Goal: Task Accomplishment & Management: Manage account settings

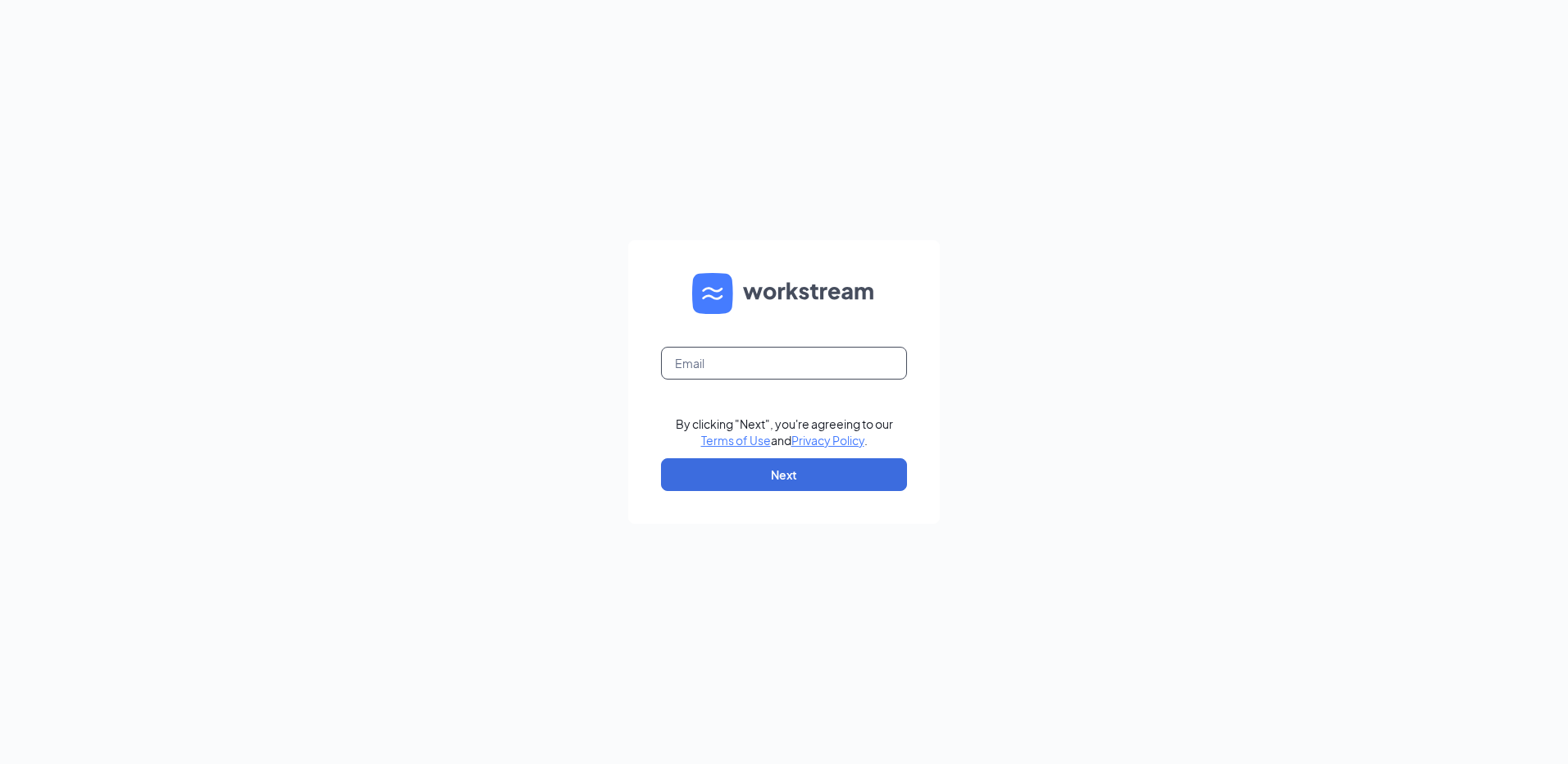
click at [754, 370] on input "text" at bounding box center [784, 364] width 246 height 33
type input "[EMAIL_ADDRESS][DOMAIN_NAME]"
click at [783, 470] on button "Next" at bounding box center [784, 475] width 246 height 33
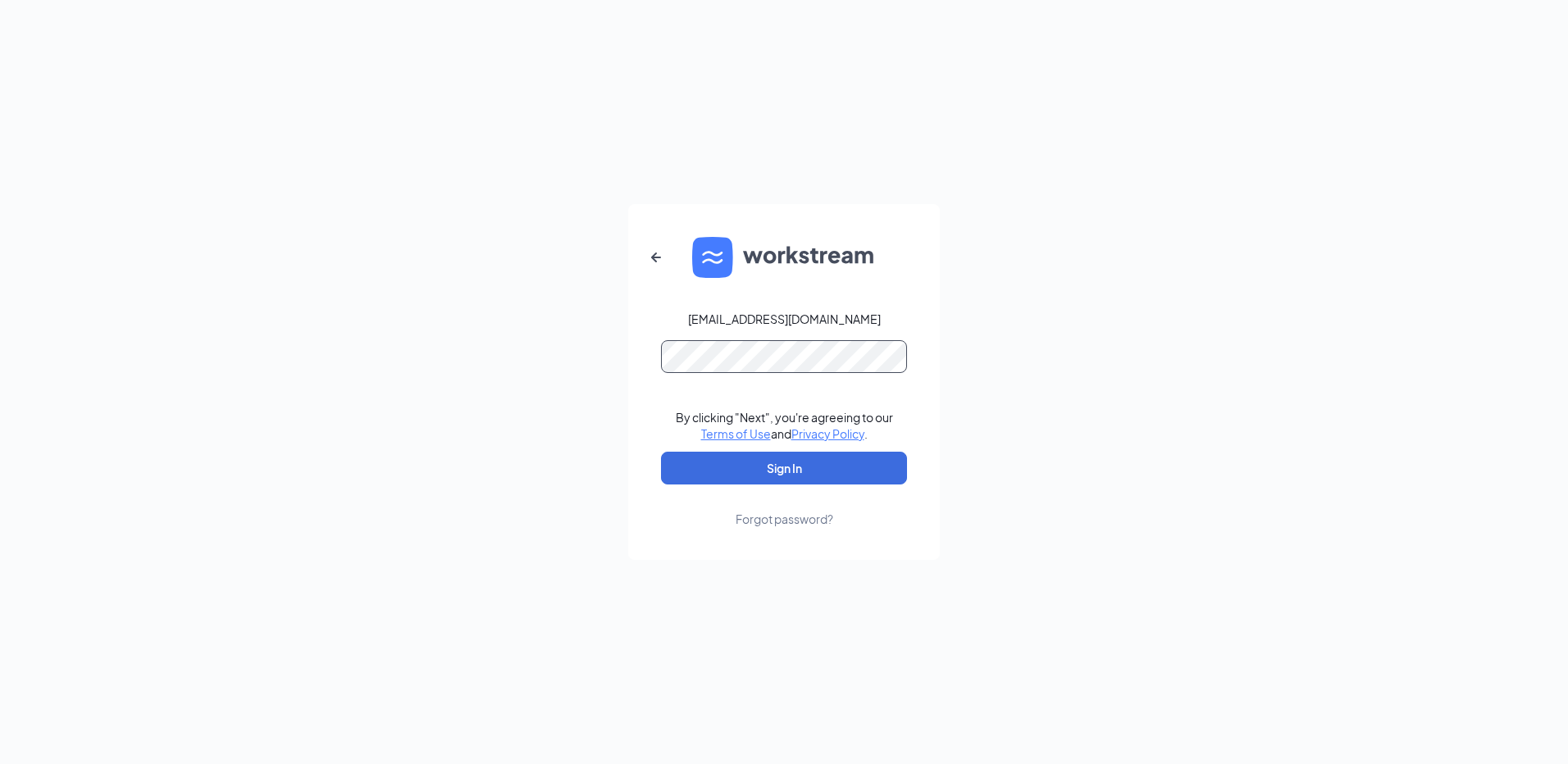
click at [661, 452] on button "Sign In" at bounding box center [784, 469] width 246 height 33
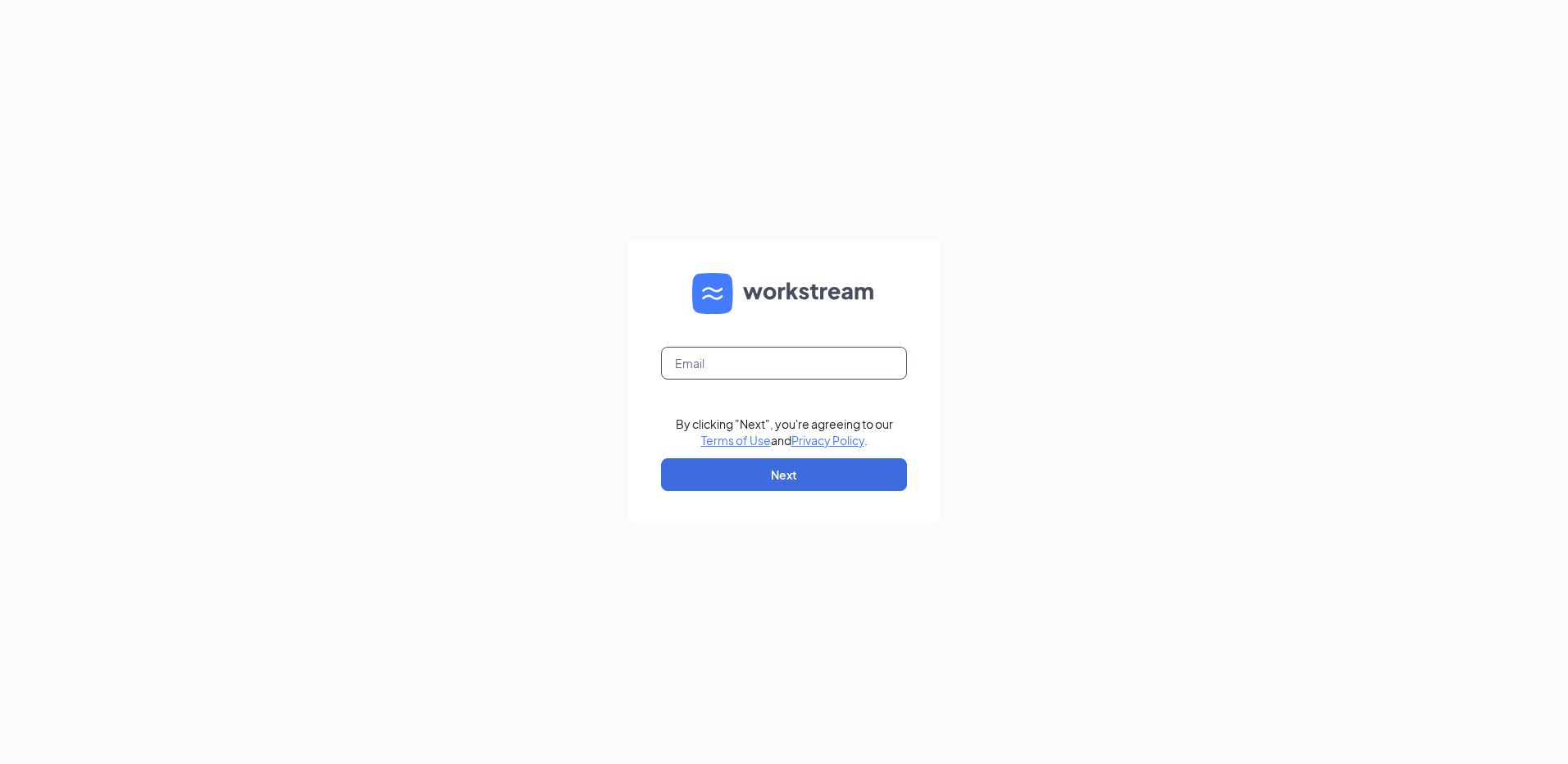
click at [760, 367] on input "text" at bounding box center [784, 364] width 246 height 33
type input "[EMAIL_ADDRESS][DOMAIN_NAME]"
click at [789, 461] on button "Next" at bounding box center [784, 475] width 246 height 33
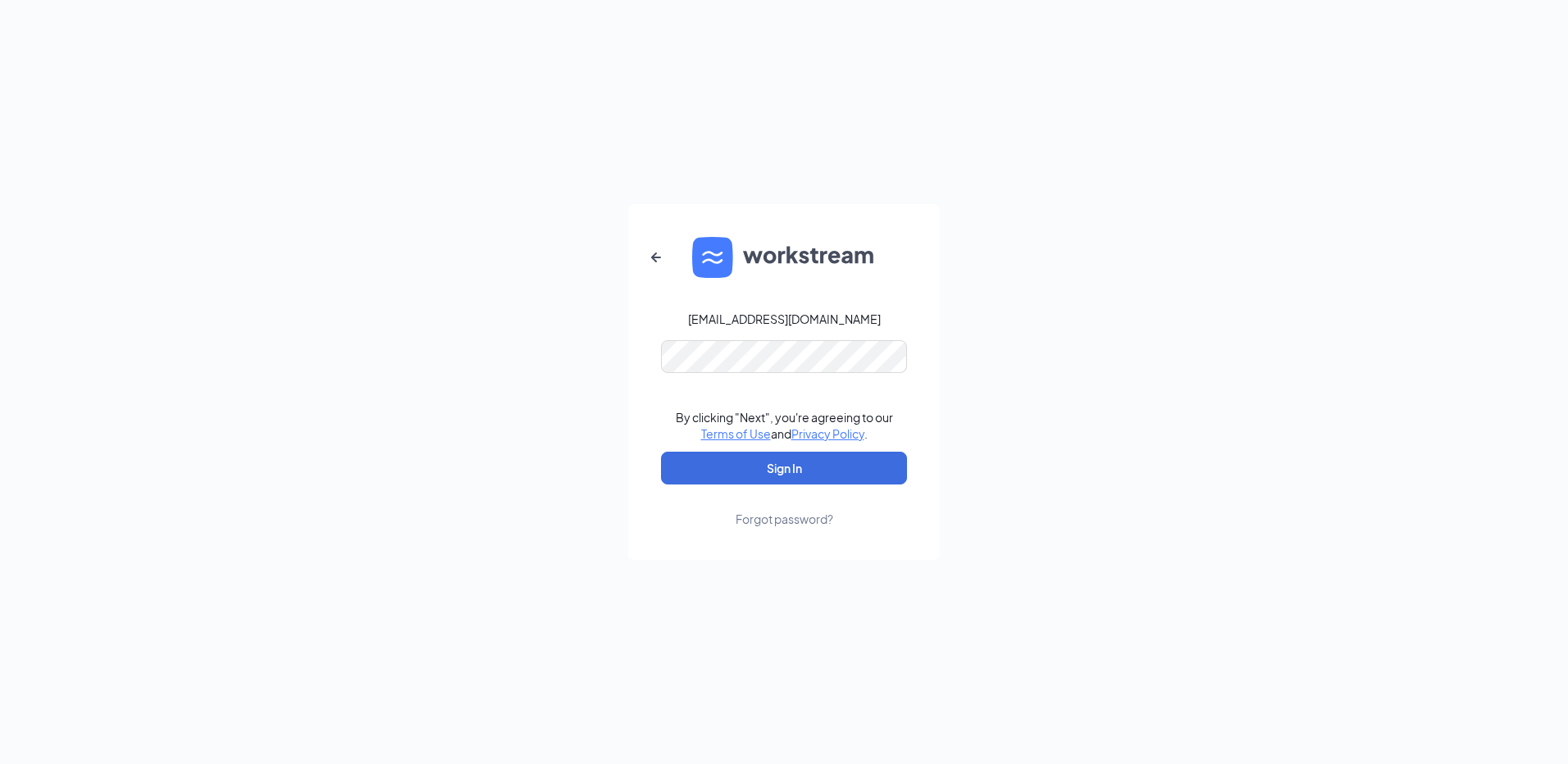
click at [788, 519] on div "Forgot password?" at bounding box center [784, 519] width 98 height 17
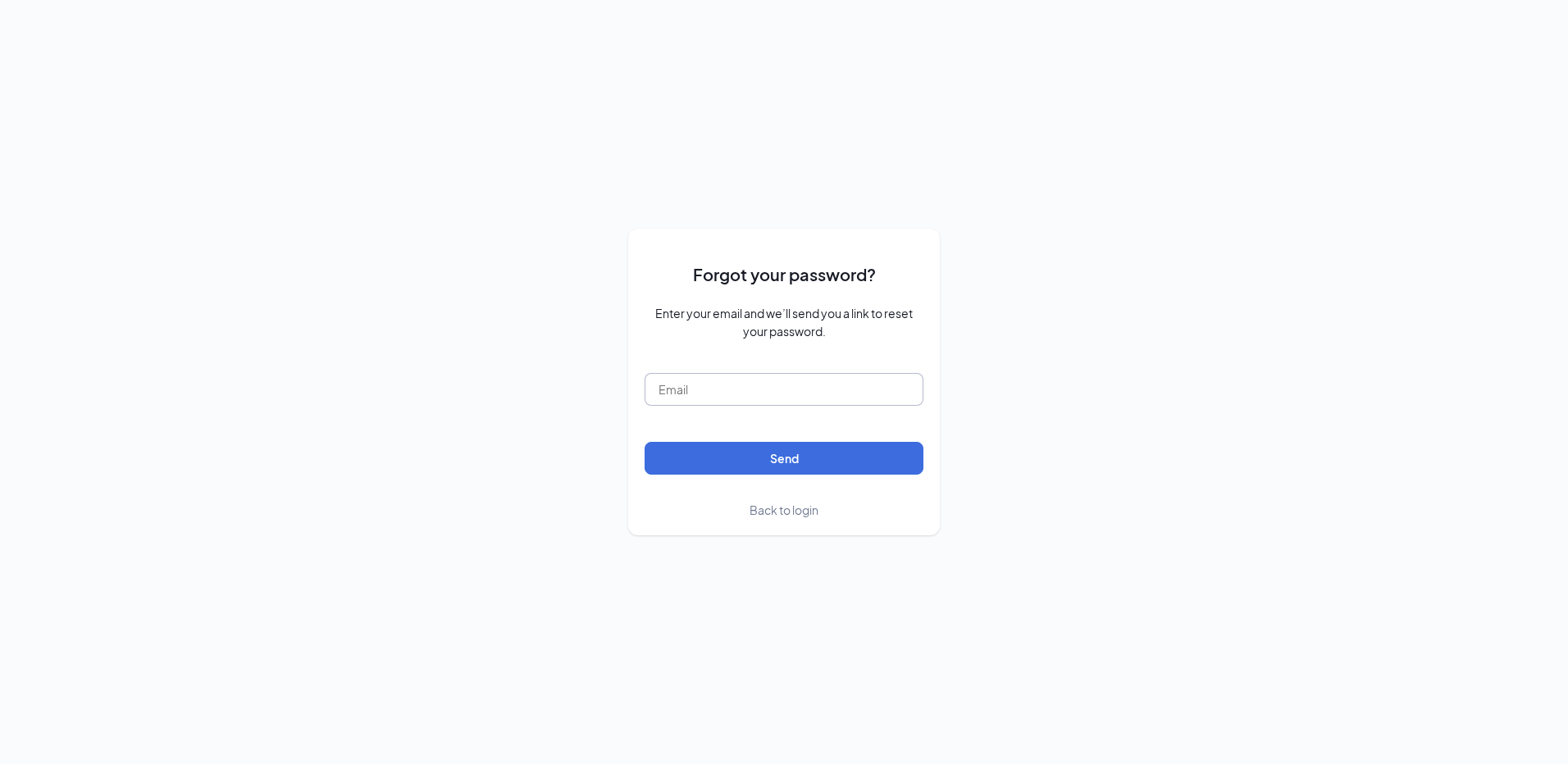
click at [685, 388] on input "text" at bounding box center [784, 389] width 279 height 33
type input "rs038841@tacobell.com"
click at [749, 457] on button "Send" at bounding box center [784, 458] width 279 height 33
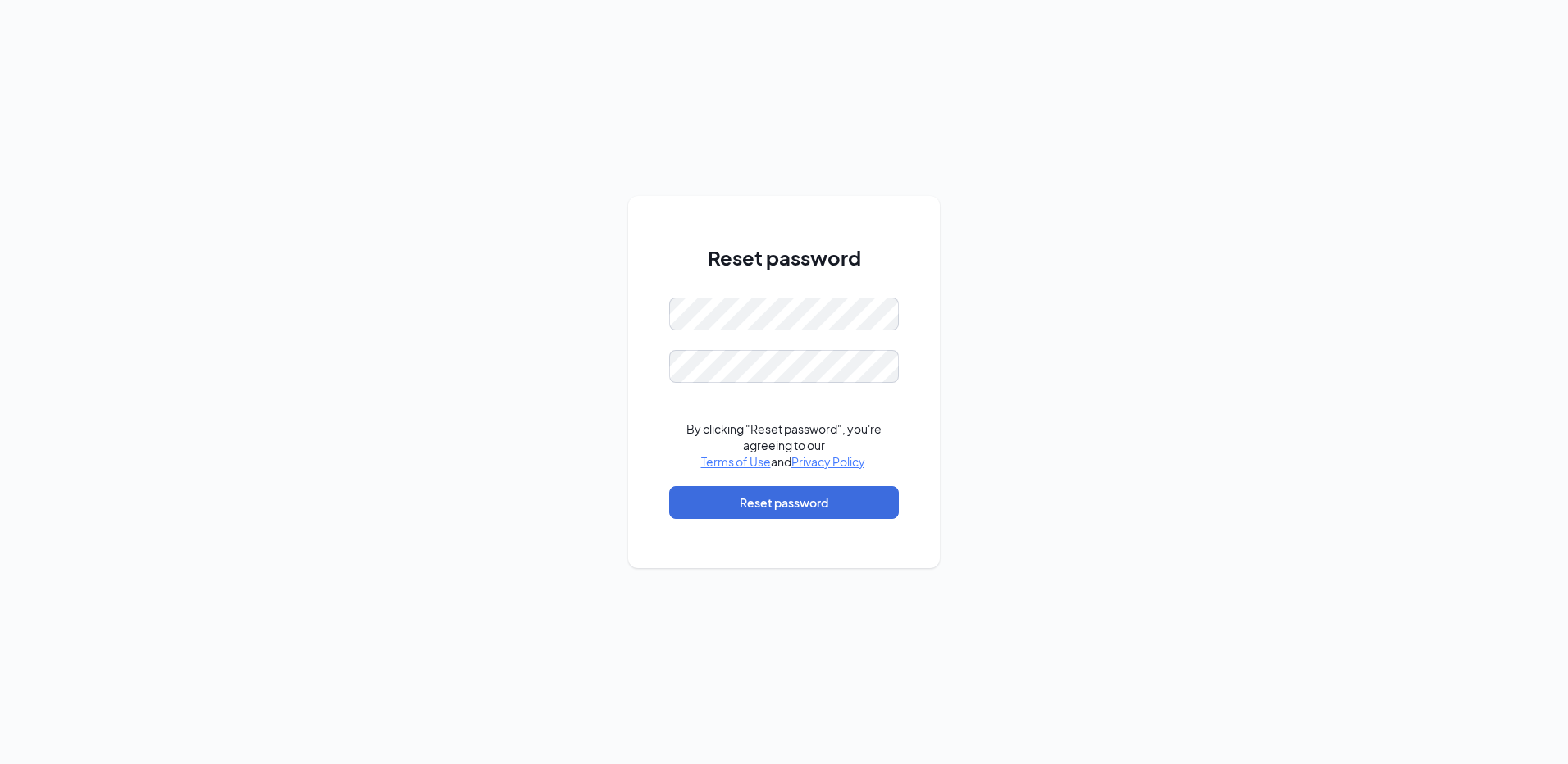
click at [677, 441] on div "By clicking "Reset password", you're agreeing to our Terms of Use and Privacy P…" at bounding box center [784, 445] width 229 height 49
click at [738, 504] on button "Reset password" at bounding box center [784, 503] width 229 height 33
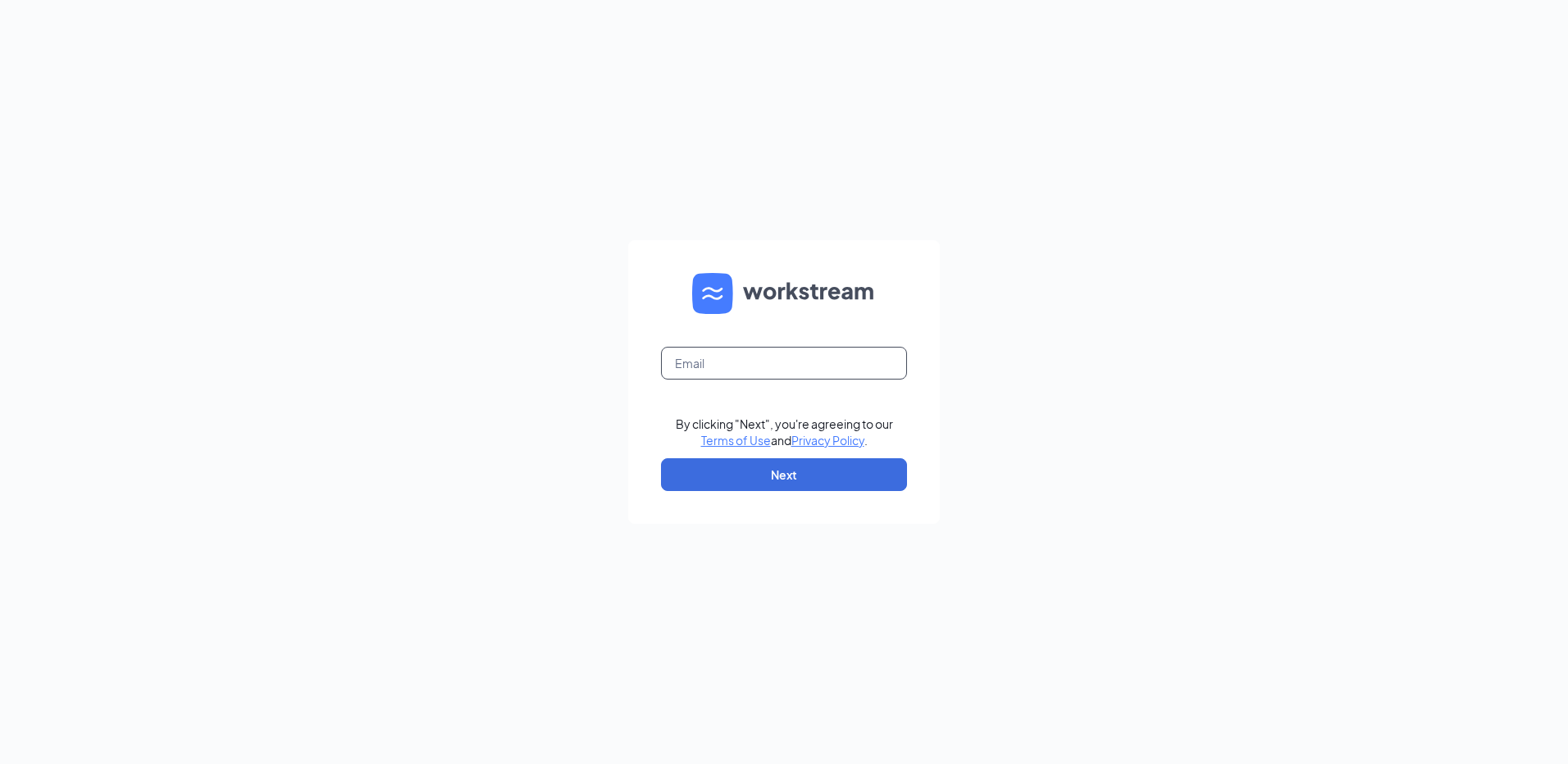
click at [752, 369] on input "text" at bounding box center [784, 364] width 246 height 33
type input "[EMAIL_ADDRESS][DOMAIN_NAME]"
click at [766, 482] on button "Next" at bounding box center [784, 475] width 246 height 33
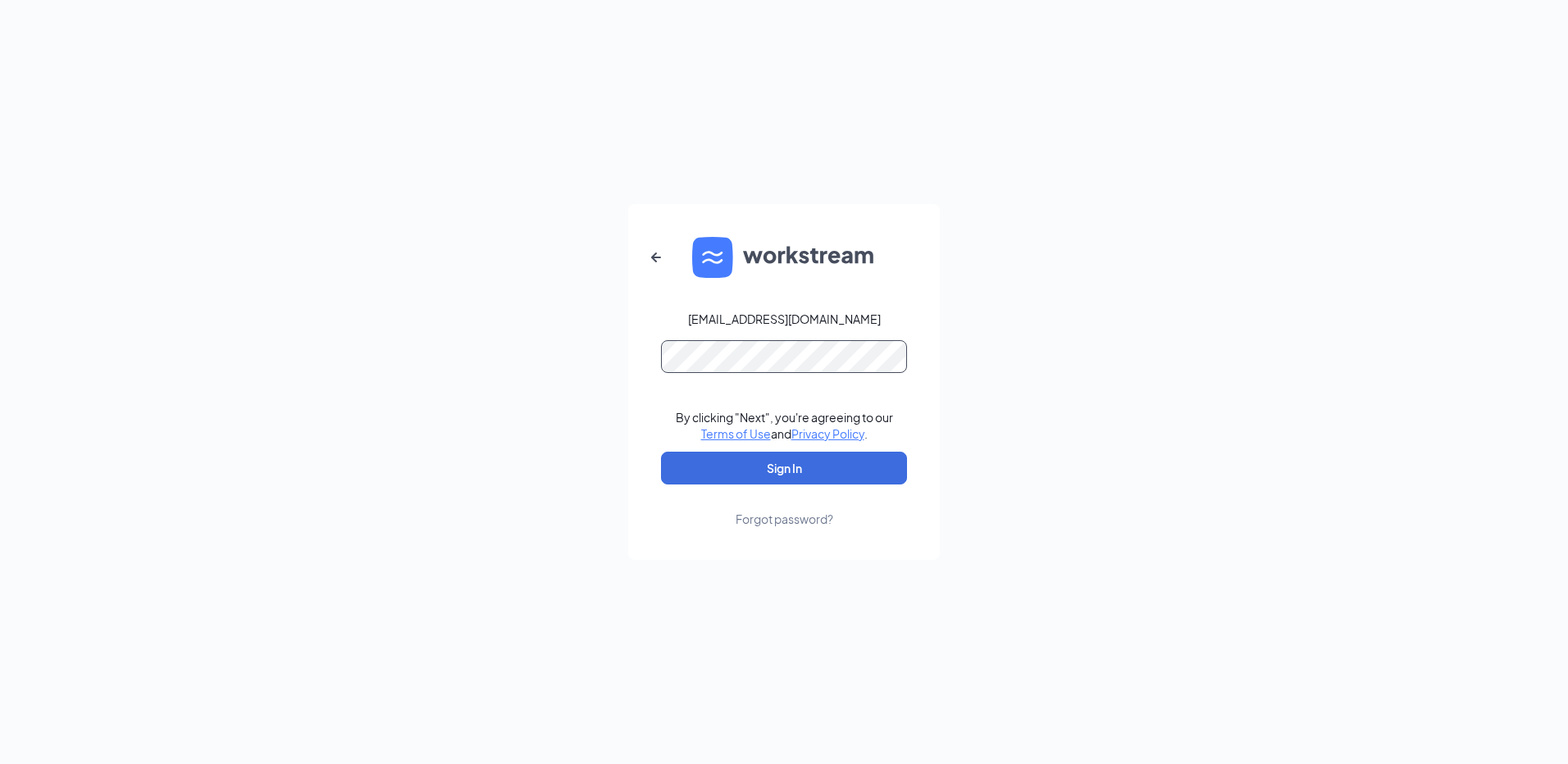
click at [661, 452] on button "Sign In" at bounding box center [784, 469] width 246 height 33
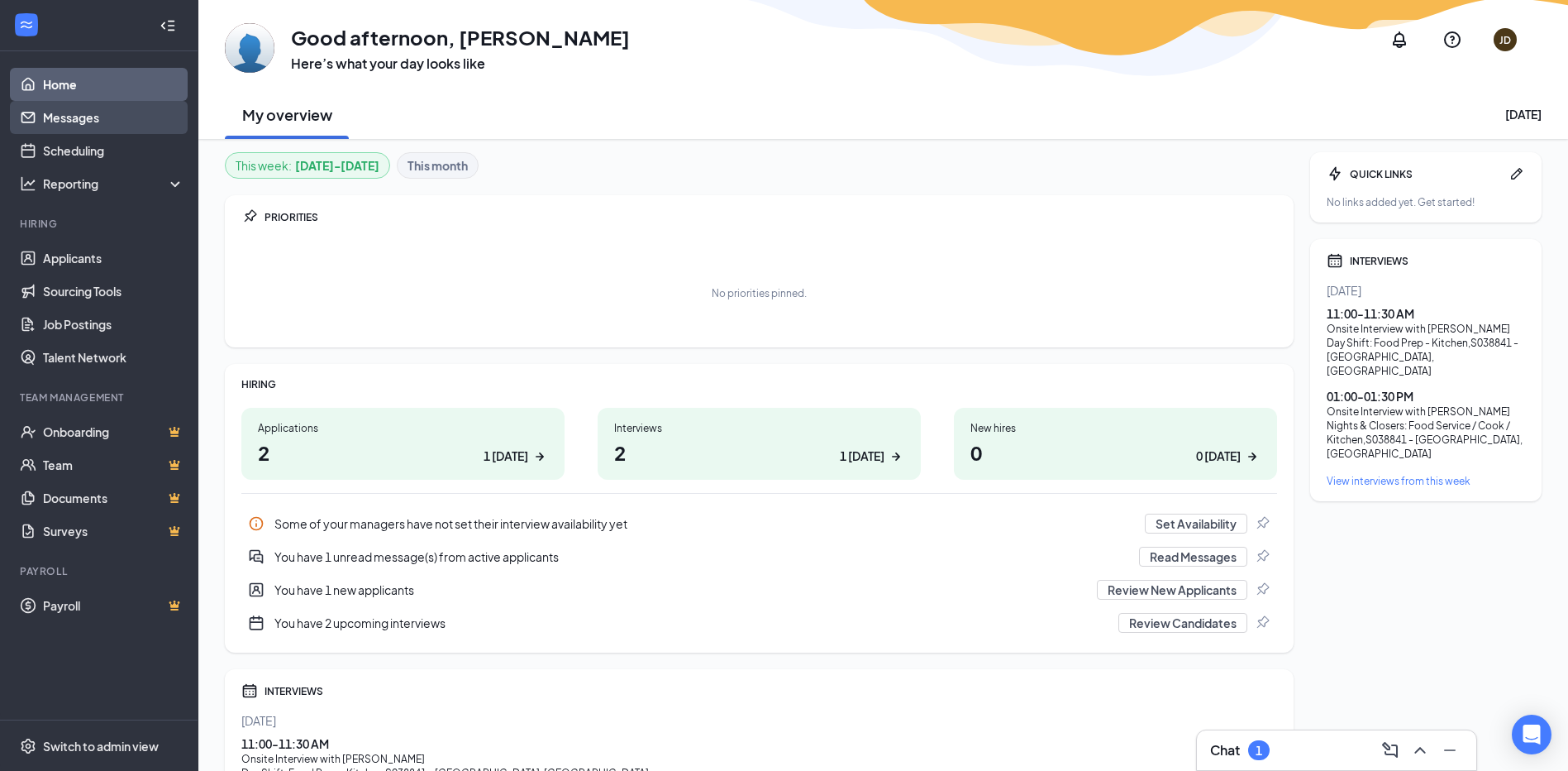
click at [95, 120] on link "Messages" at bounding box center [113, 118] width 141 height 33
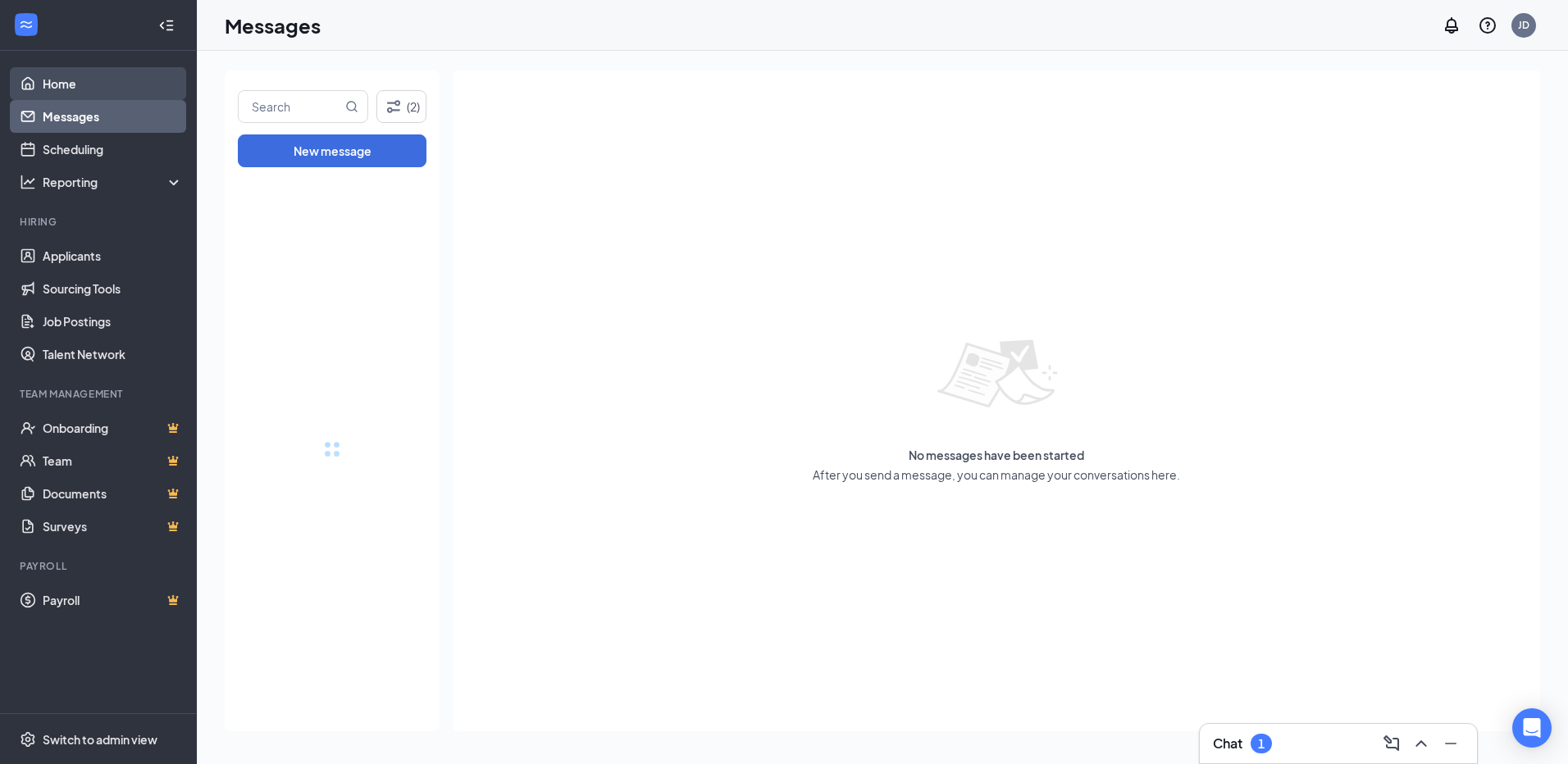
click at [73, 86] on link "Home" at bounding box center [112, 84] width 140 height 33
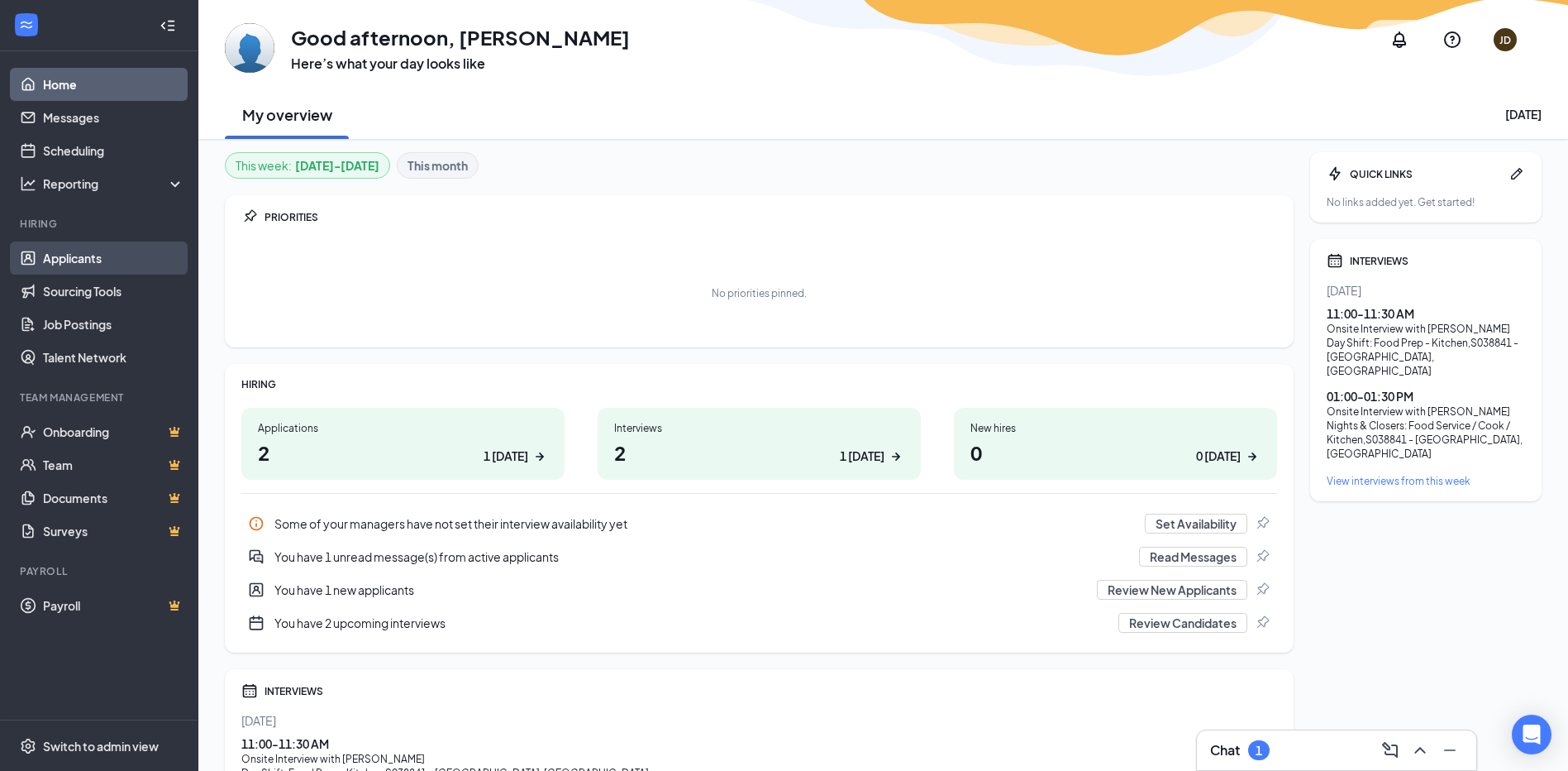
click at [86, 253] on link "Applicants" at bounding box center [113, 258] width 141 height 33
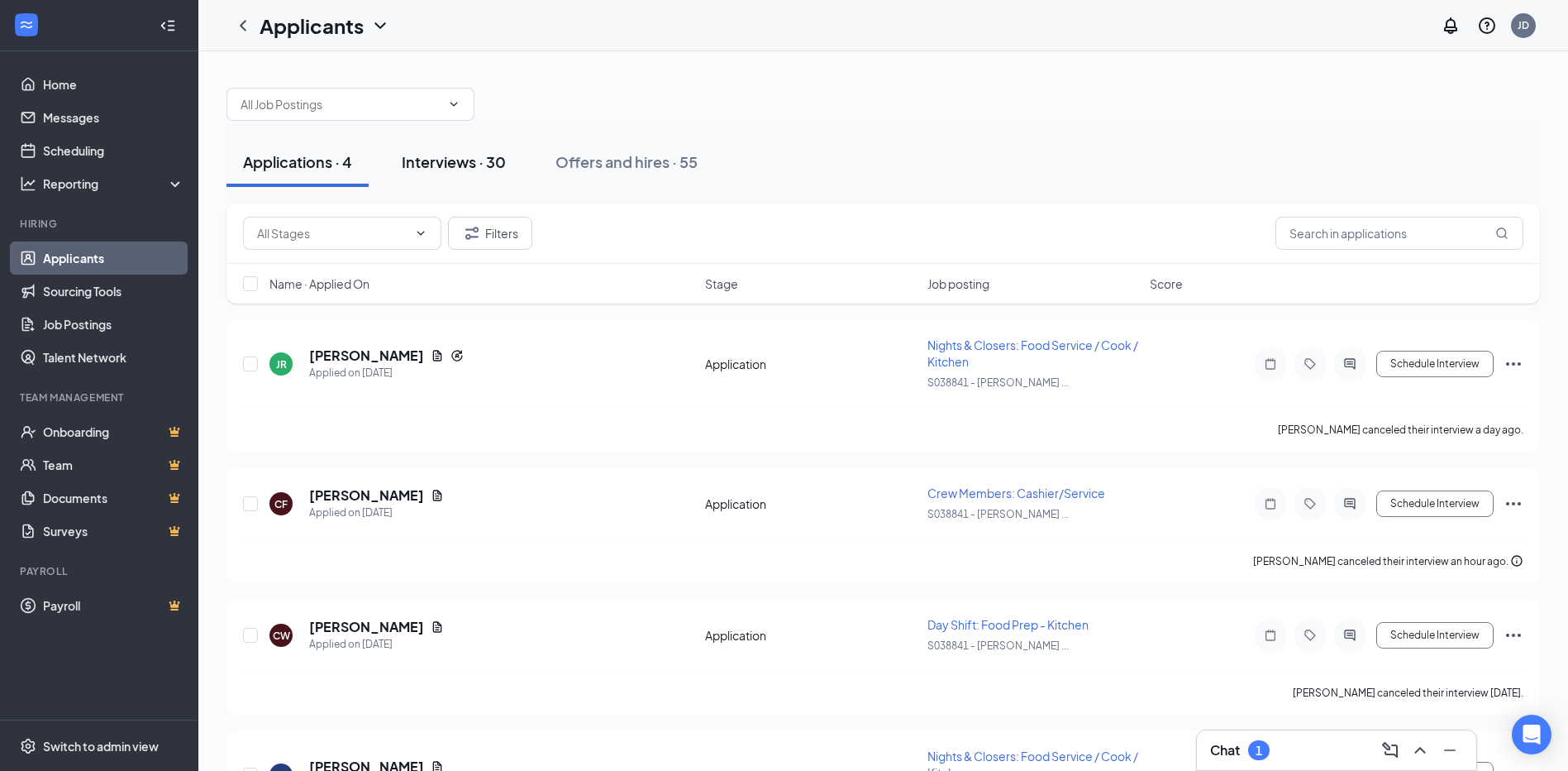
click at [464, 172] on button "Interviews · 30" at bounding box center [454, 162] width 137 height 49
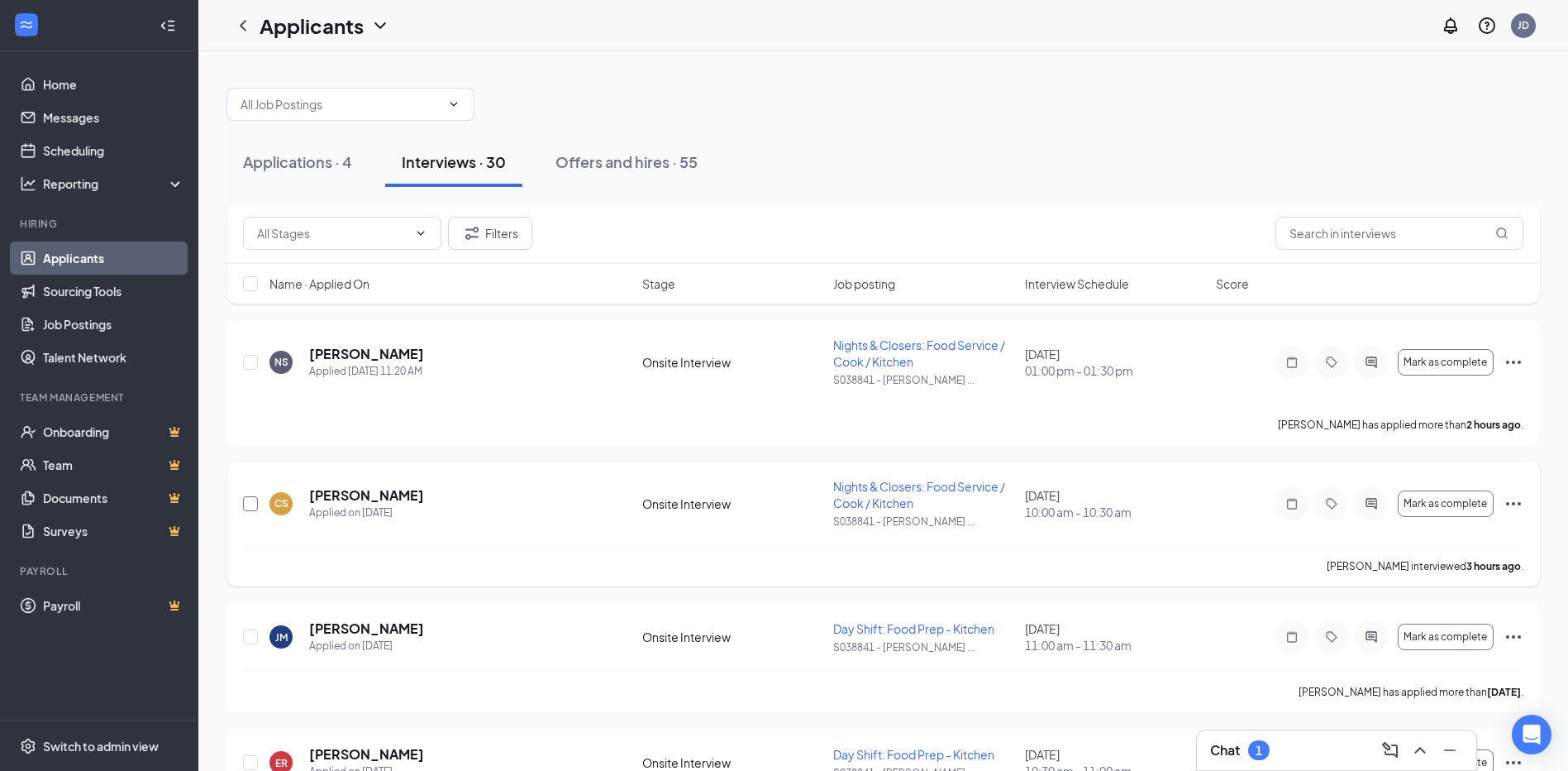
click at [249, 503] on input "checkbox" at bounding box center [251, 503] width 15 height 15
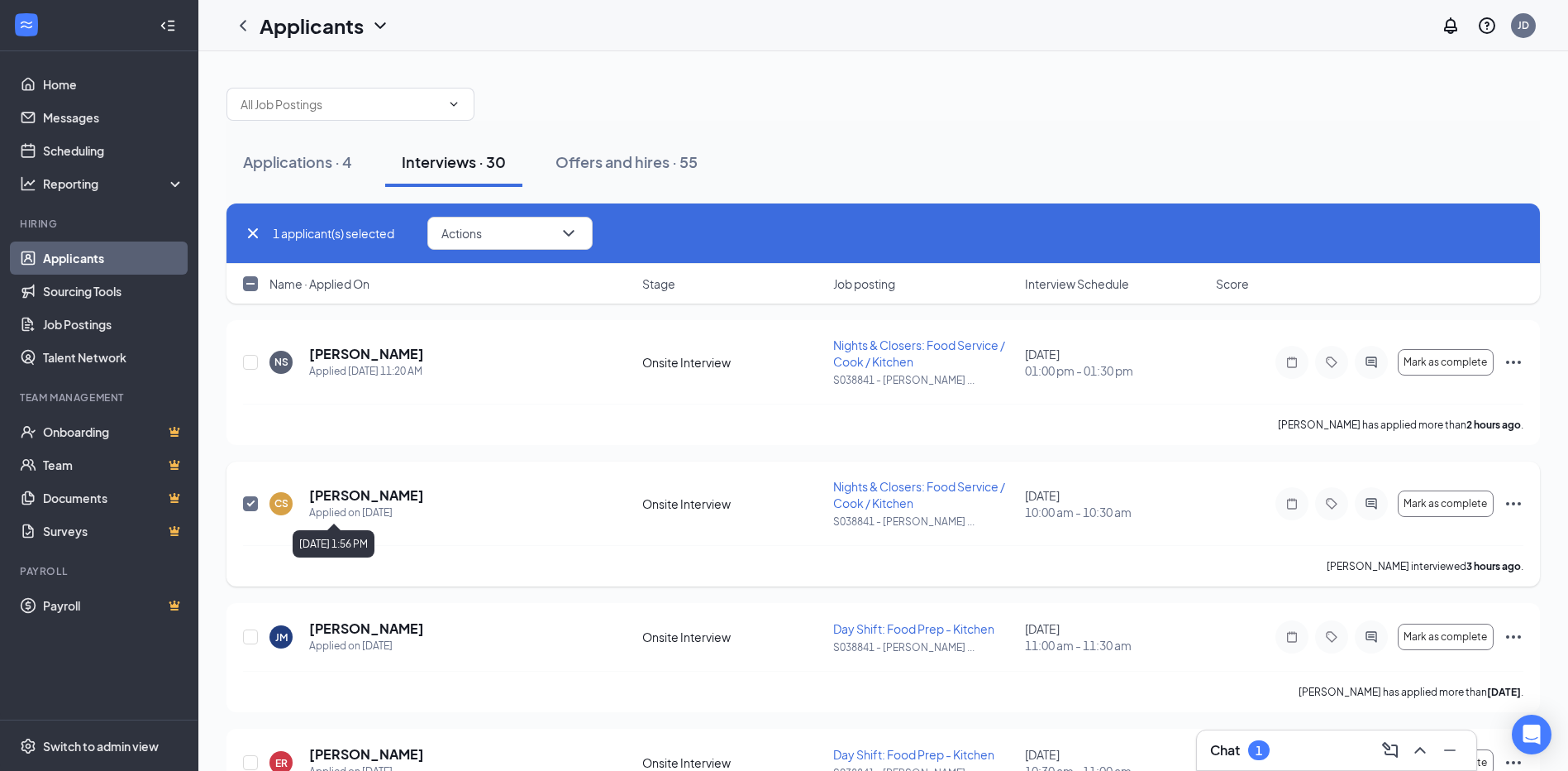
click at [344, 497] on h5 "[PERSON_NAME]" at bounding box center [367, 496] width 115 height 19
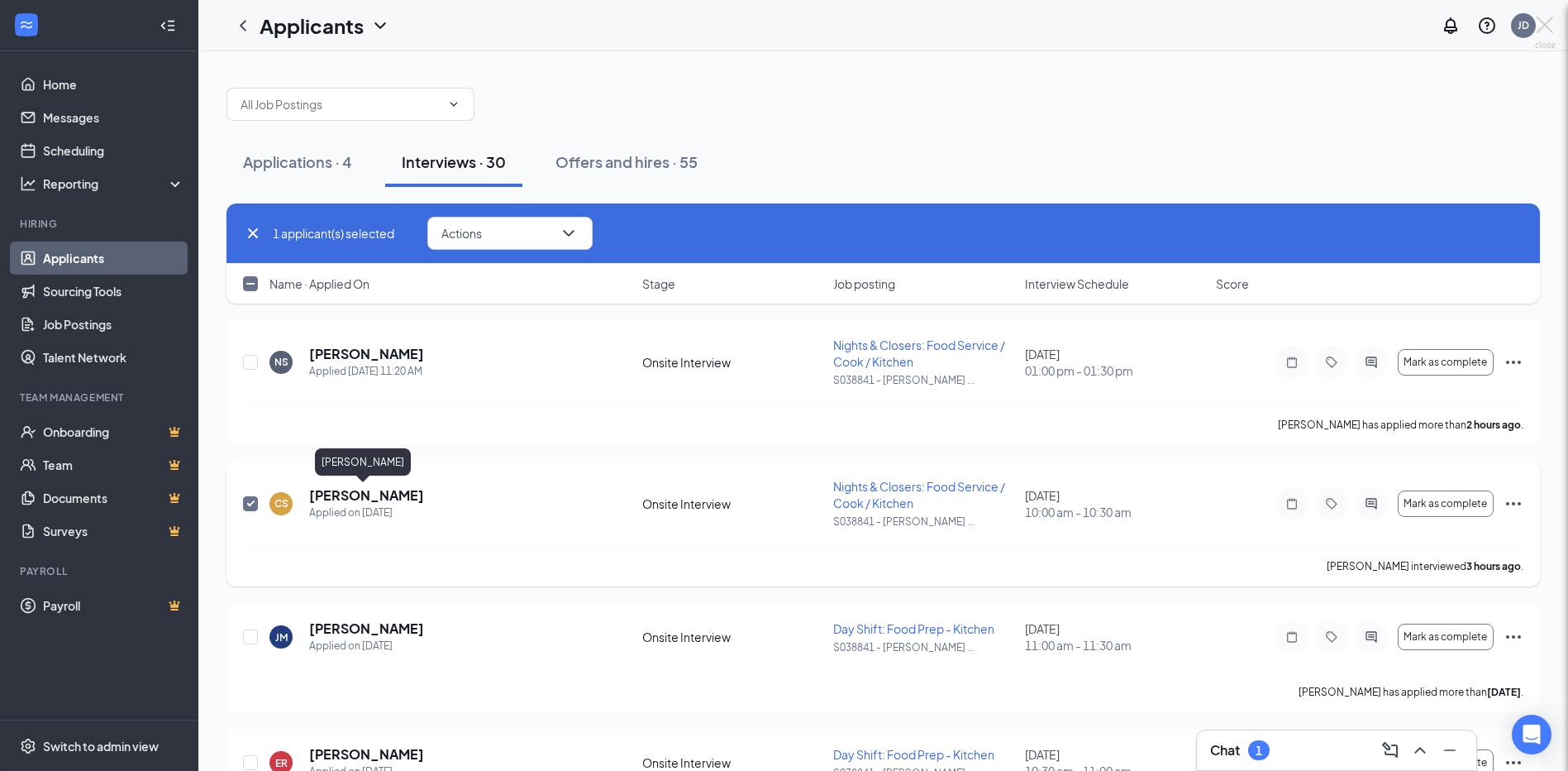
checkbox input "false"
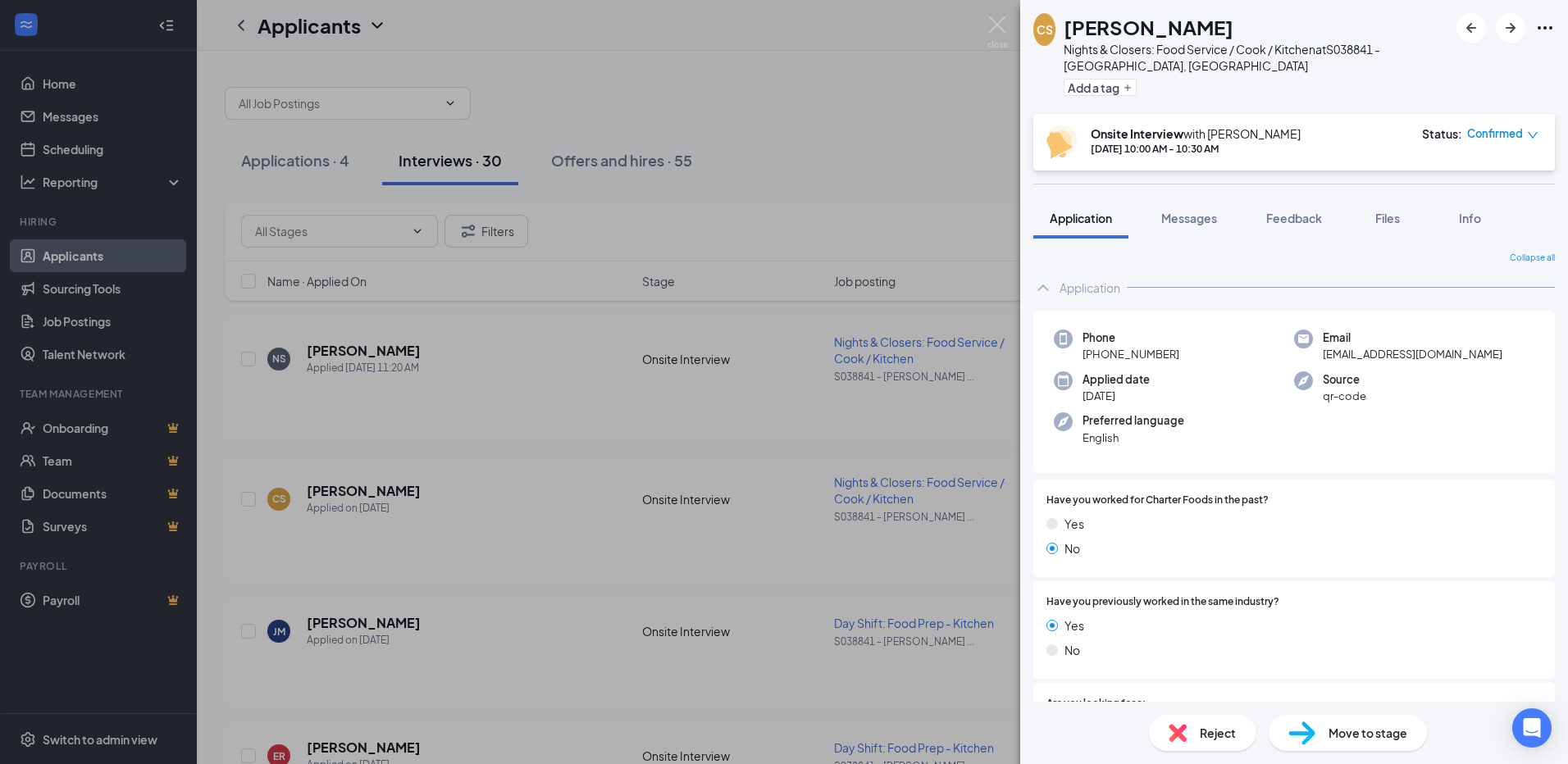
click at [1360, 740] on span "Move to stage" at bounding box center [1367, 733] width 78 height 18
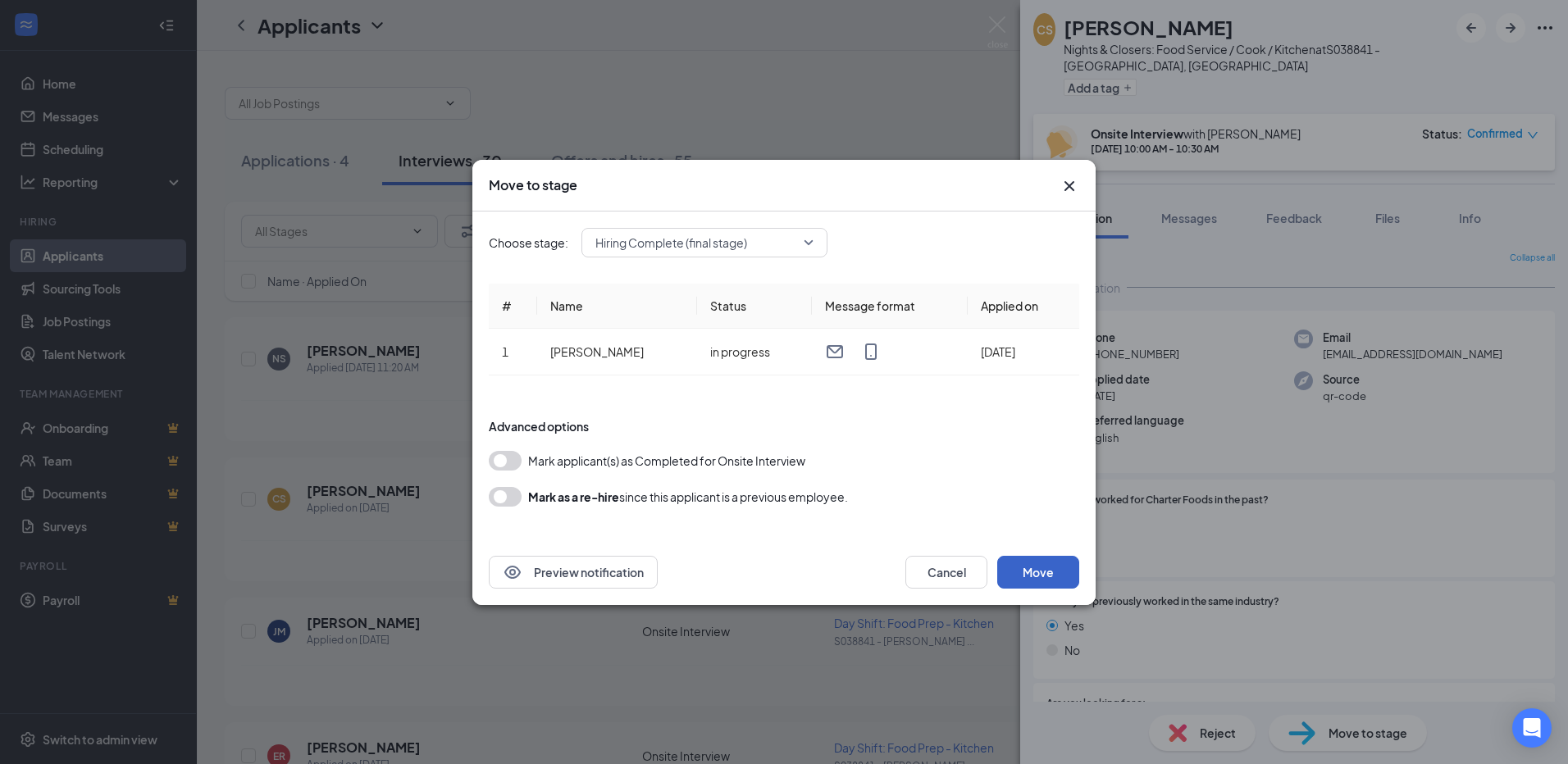
click at [1023, 570] on button "Move" at bounding box center [1038, 573] width 82 height 33
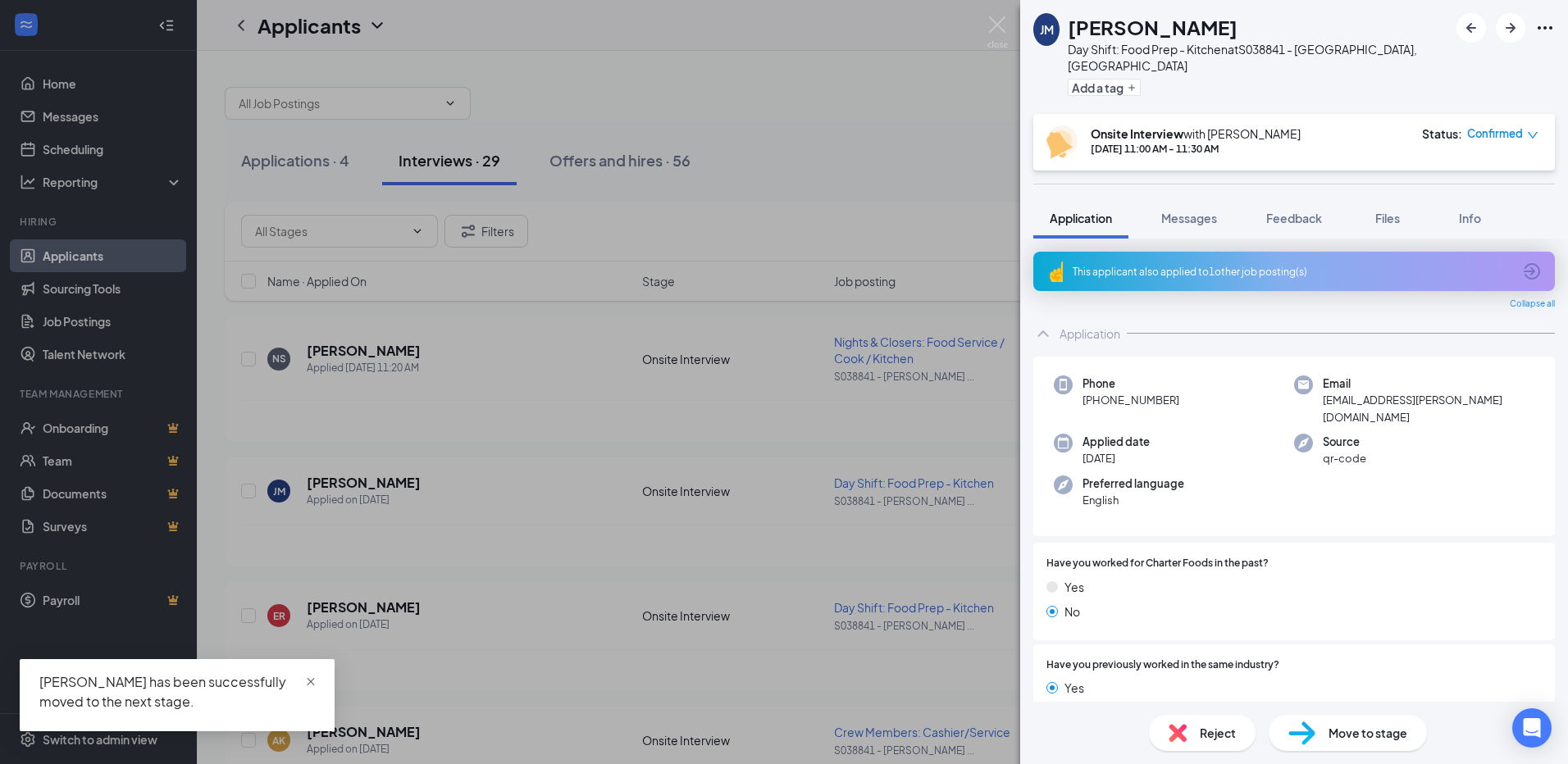
click at [313, 679] on span "close" at bounding box center [310, 682] width 11 height 11
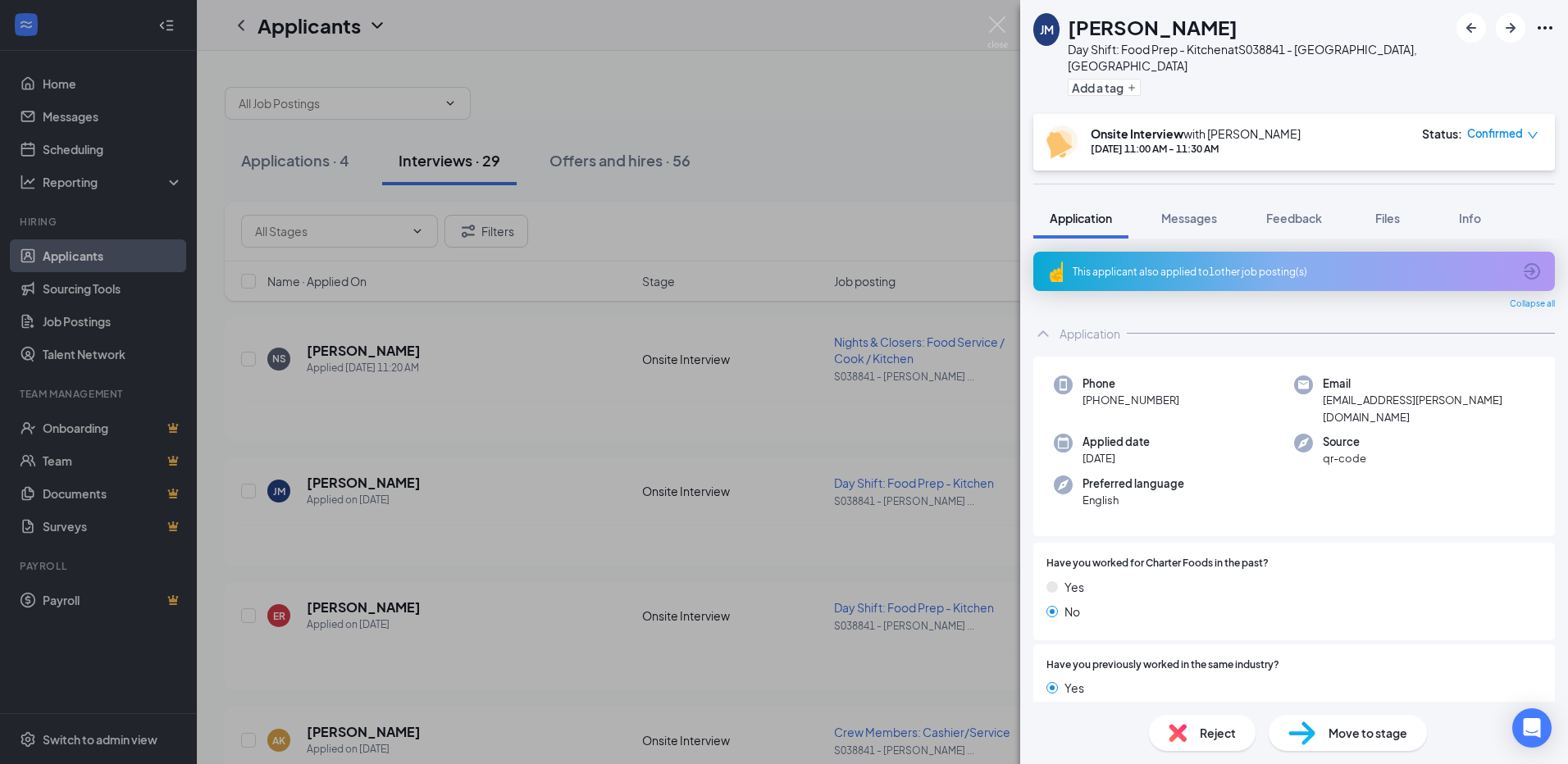
click at [848, 149] on div "[PERSON_NAME] Day Shift: Food Prep - Kitchen at S038841 - [GEOGRAPHIC_DATA], [G…" at bounding box center [784, 382] width 1568 height 764
